Goal: Transaction & Acquisition: Purchase product/service

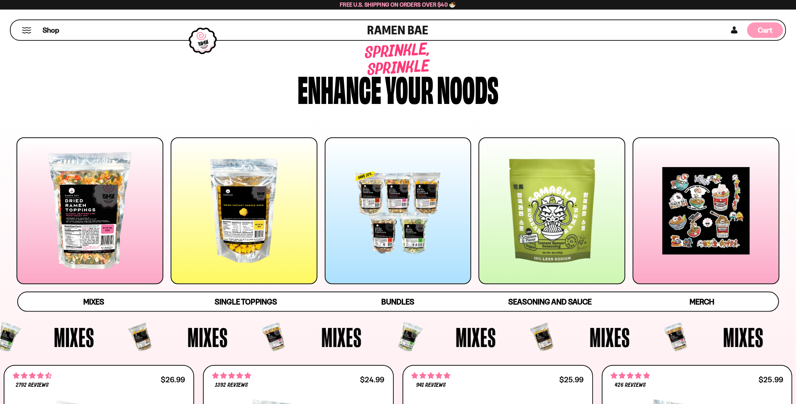
click at [766, 35] on div "Cart D0381C2F-513E-4F90-8A41-6F0A75DCBAAA" at bounding box center [766, 30] width 14 height 10
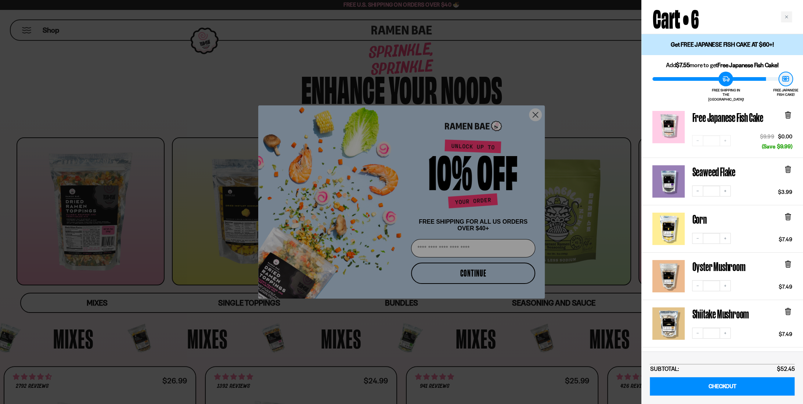
click at [587, 106] on div at bounding box center [401, 202] width 803 height 404
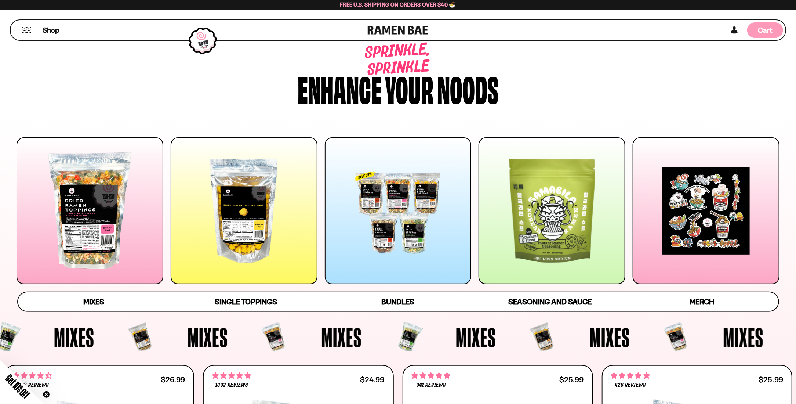
click at [771, 33] on span "Cart" at bounding box center [766, 30] width 14 height 9
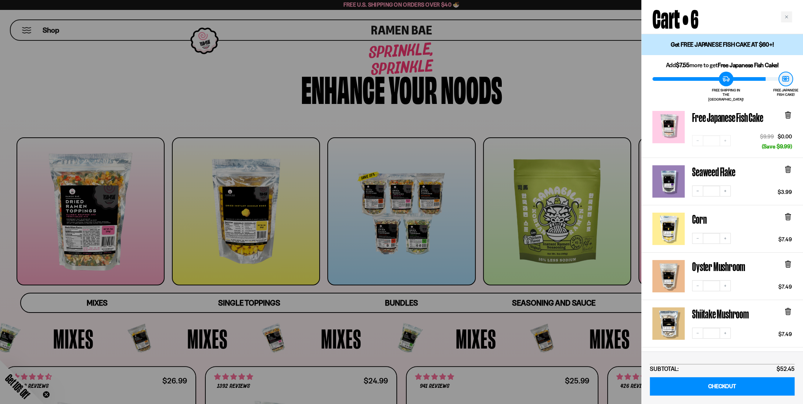
click at [126, 73] on div at bounding box center [401, 202] width 803 height 404
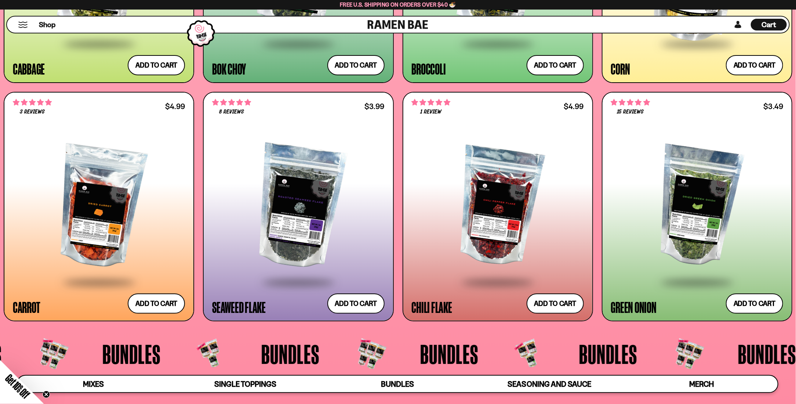
scroll to position [1770, 0]
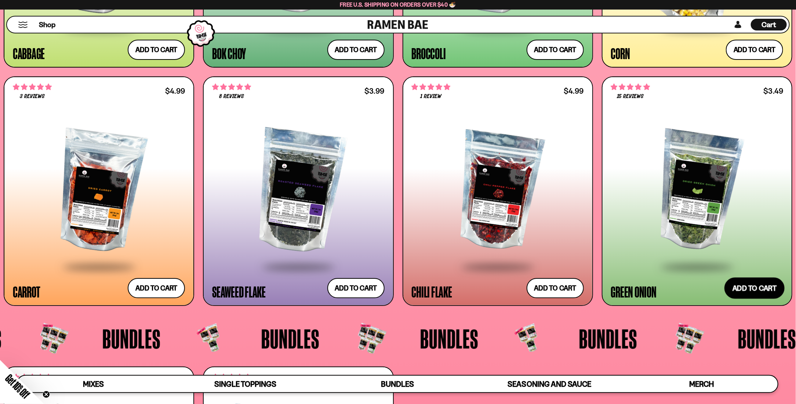
click at [753, 288] on button "Add to cart Add — Regular price $3.49 Regular price Sale price $3.49 Unit price…" at bounding box center [755, 287] width 60 height 21
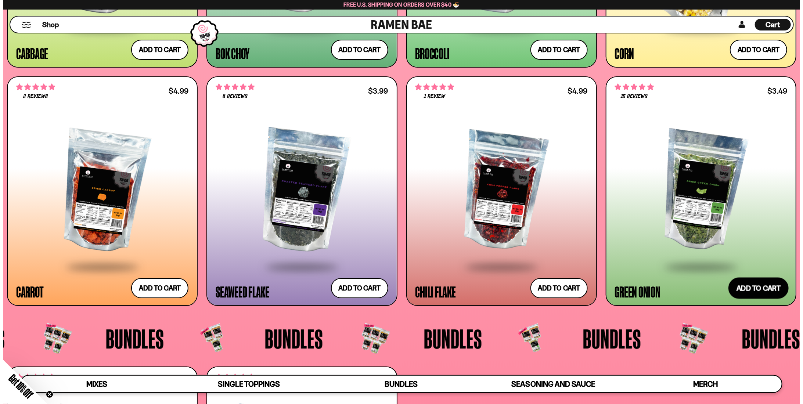
scroll to position [1781, 0]
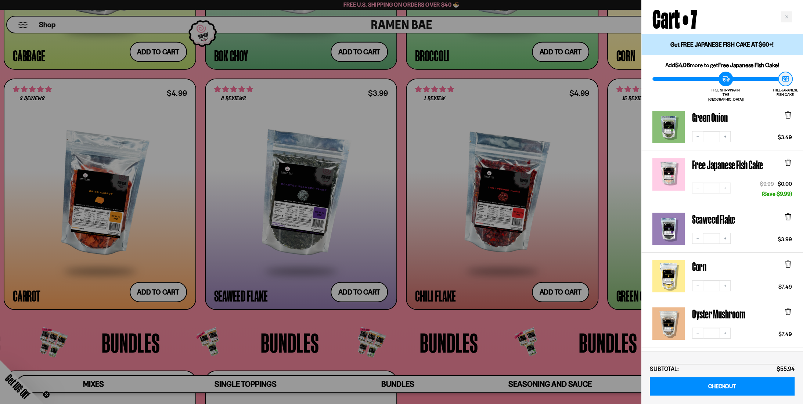
click at [554, 351] on div at bounding box center [401, 202] width 803 height 404
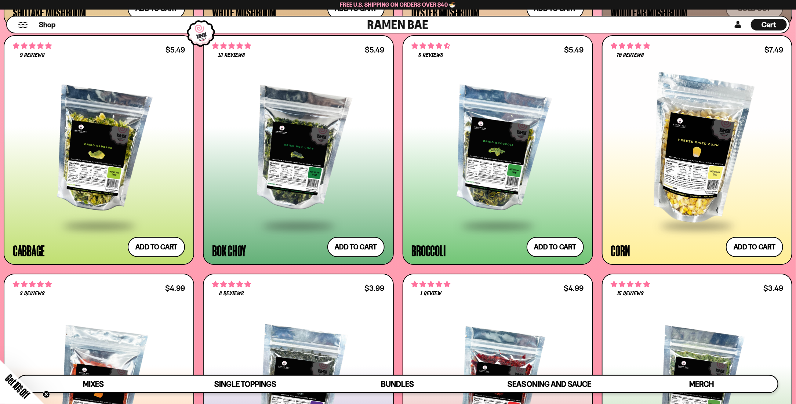
scroll to position [1534, 0]
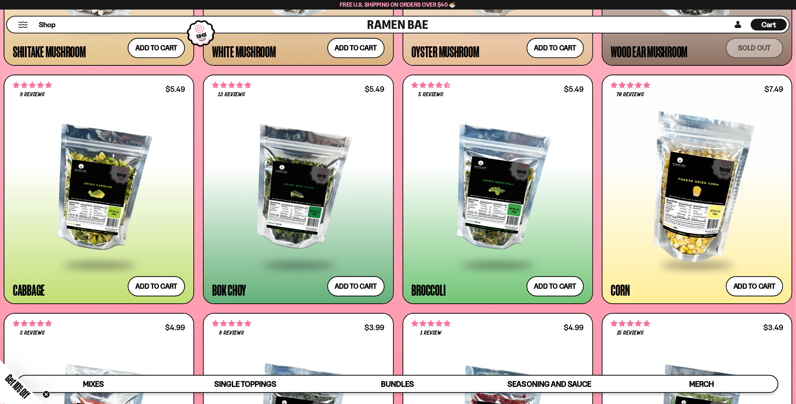
click at [769, 26] on span "Cart" at bounding box center [769, 24] width 14 height 9
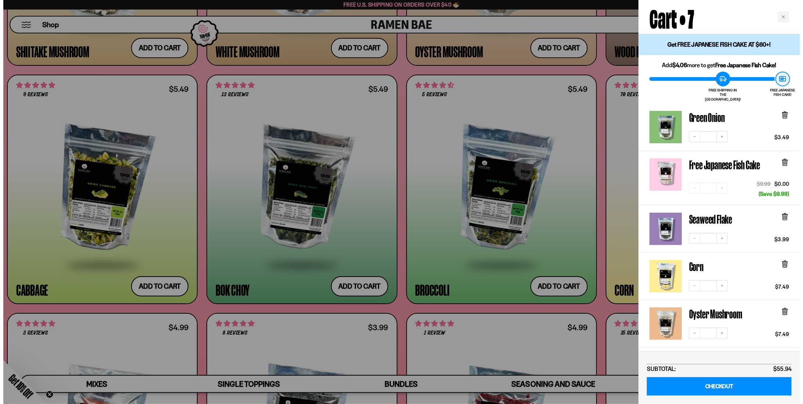
scroll to position [1542, 0]
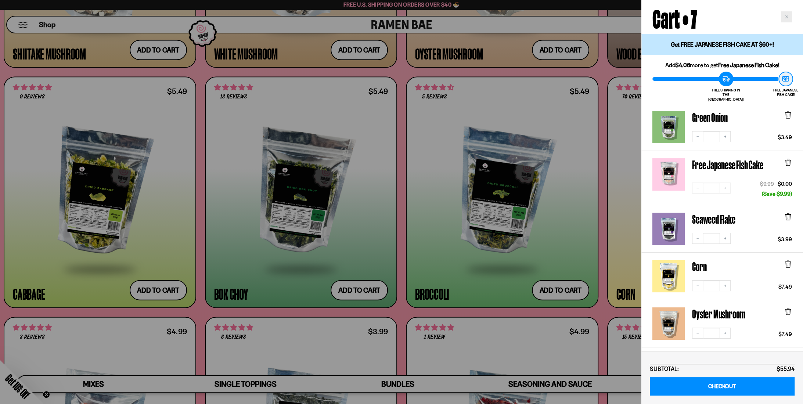
click at [787, 19] on div "Close cart" at bounding box center [786, 16] width 11 height 11
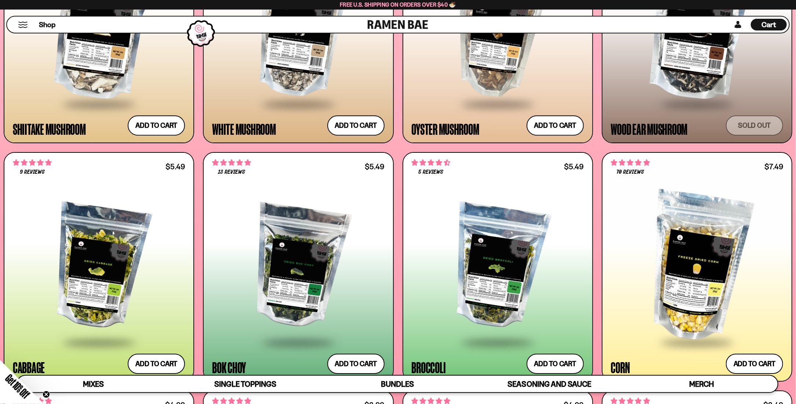
scroll to position [1455, 0]
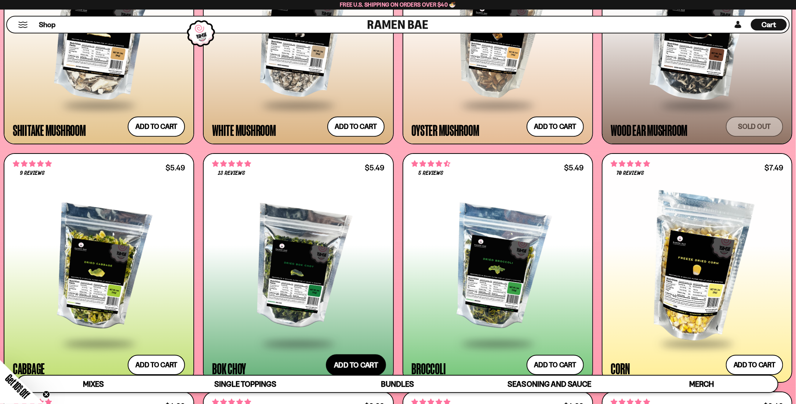
click at [348, 362] on button "Add to cart Add — Regular price $5.49 Regular price Sale price $5.49 Unit price…" at bounding box center [356, 364] width 60 height 21
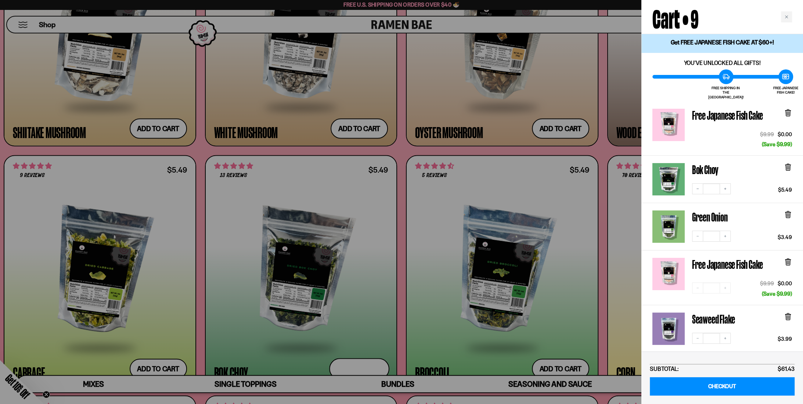
scroll to position [0, 0]
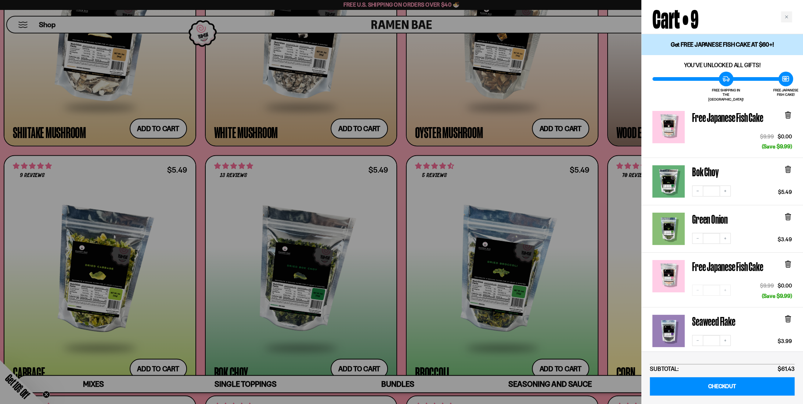
click at [459, 167] on div at bounding box center [401, 202] width 803 height 404
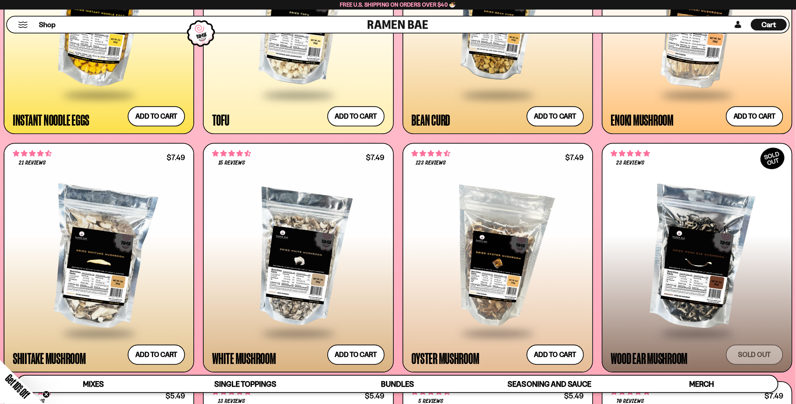
scroll to position [1219, 0]
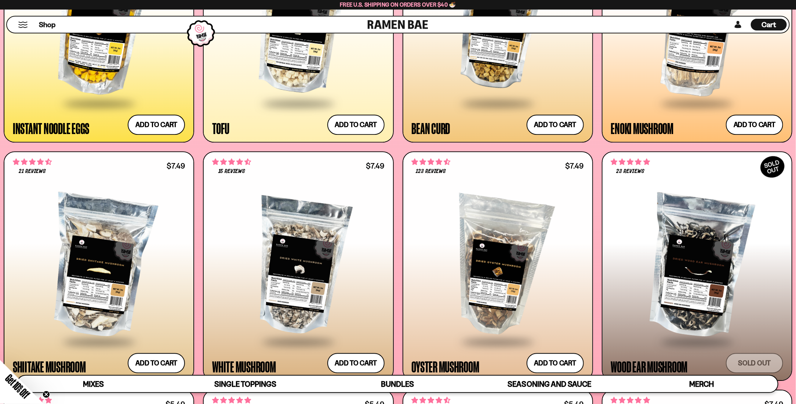
click at [766, 23] on span "Cart" at bounding box center [769, 24] width 14 height 9
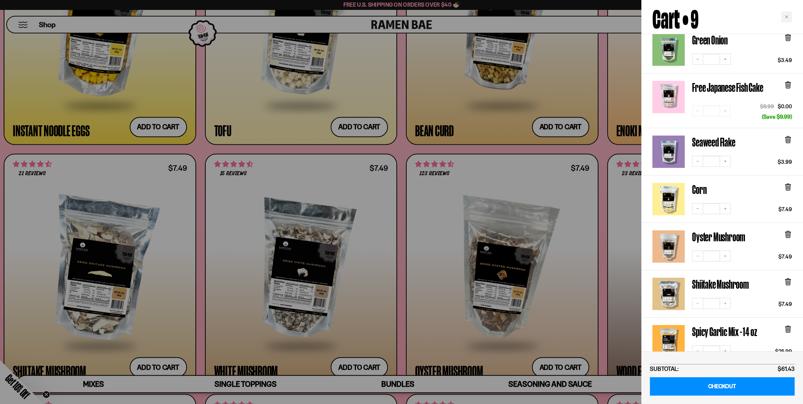
scroll to position [196, 0]
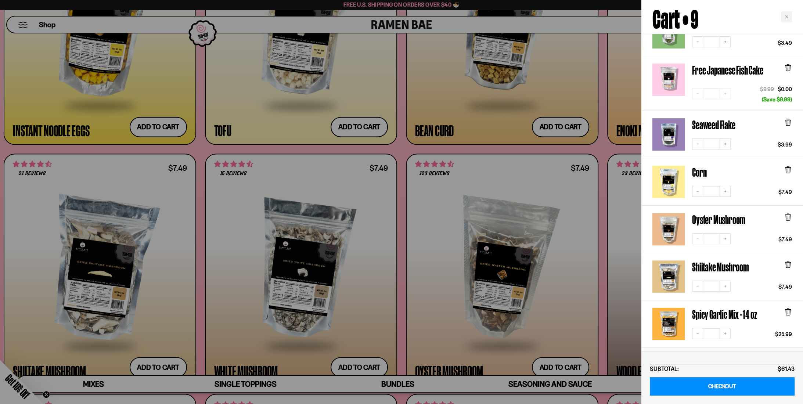
click at [460, 106] on div at bounding box center [401, 202] width 803 height 404
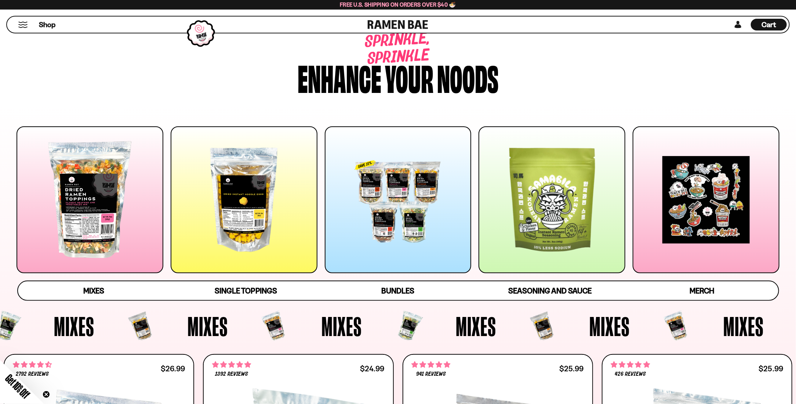
scroll to position [0, 0]
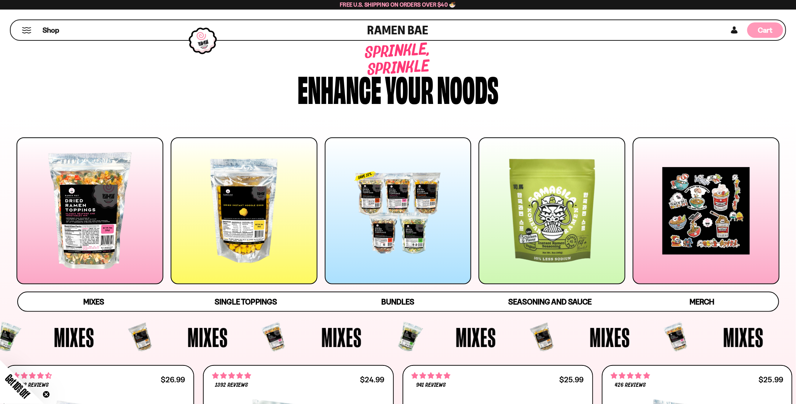
click at [775, 30] on div "Cart D0381C2F-513E-4F90-8A41-6F0A75DCBAAA" at bounding box center [766, 29] width 36 height 15
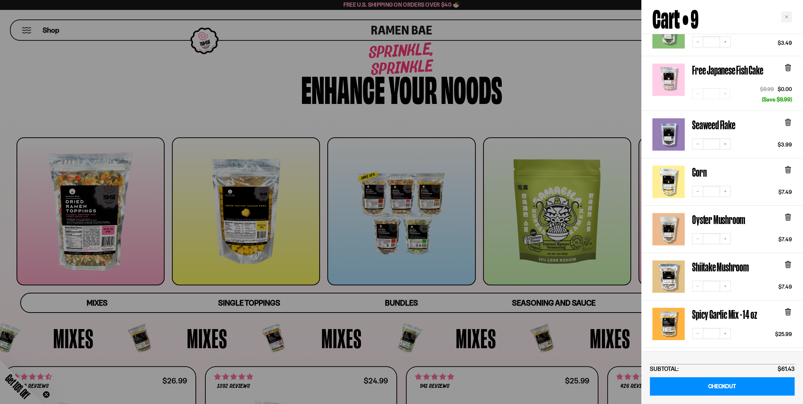
click at [775, 30] on div "Cart • 9" at bounding box center [722, 17] width 162 height 34
click at [789, 17] on div "Close cart" at bounding box center [786, 16] width 11 height 11
